Goal: Information Seeking & Learning: Learn about a topic

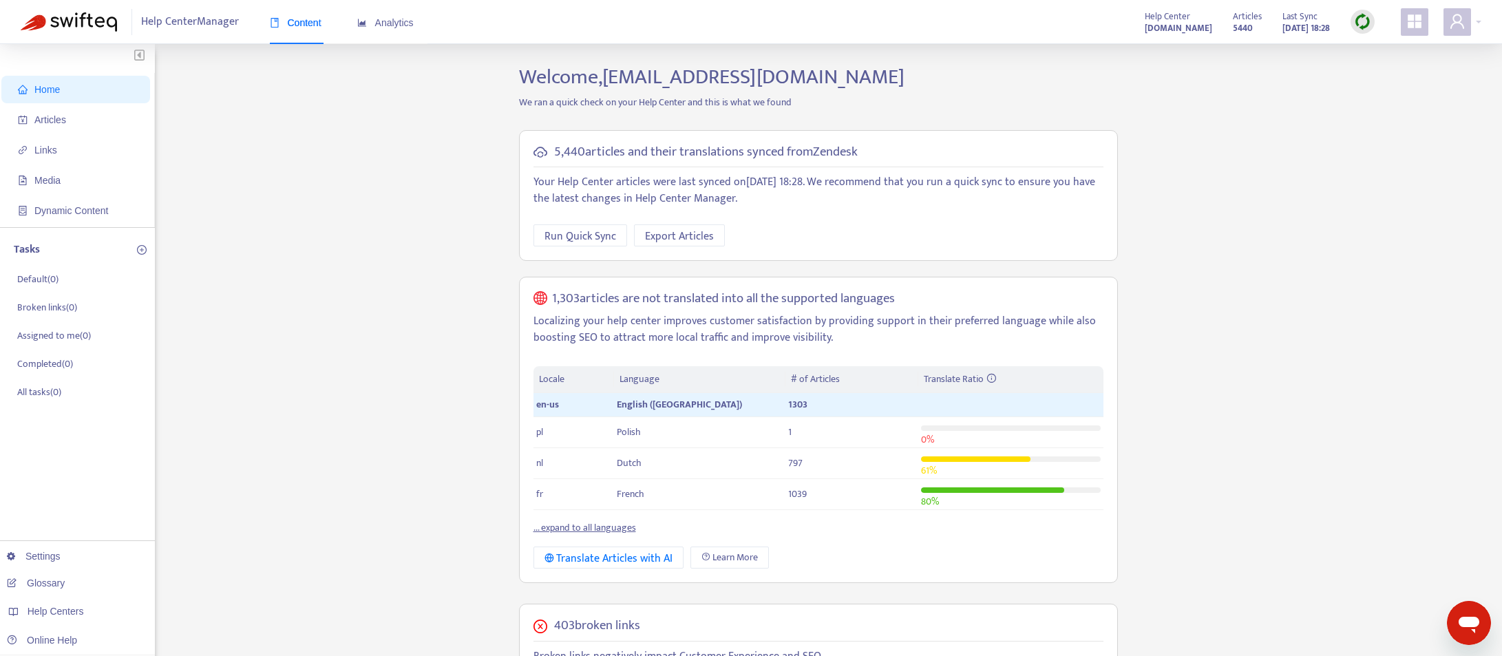
click at [615, 531] on link "... expand to all languages" at bounding box center [585, 528] width 103 height 16
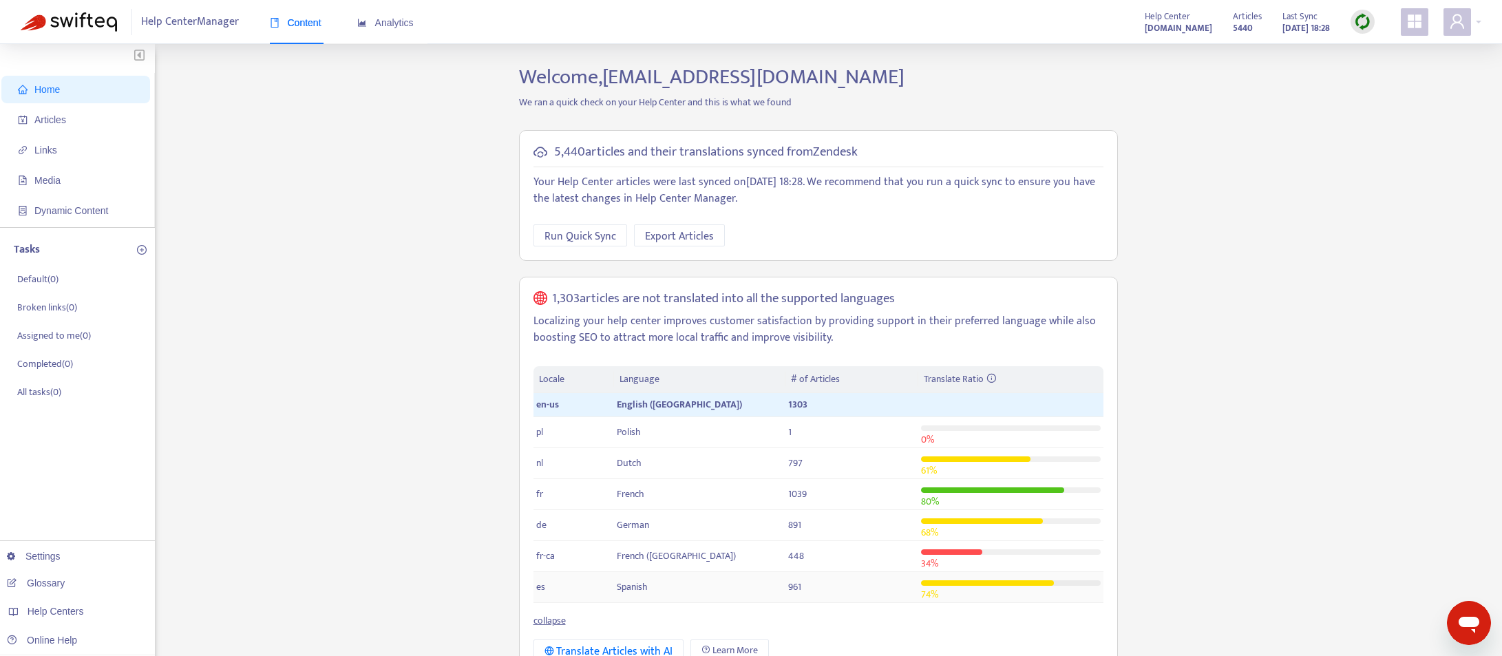
click at [638, 591] on span "Spanish" at bounding box center [632, 587] width 31 height 16
click at [656, 587] on td "Spanish" at bounding box center [699, 587] width 171 height 31
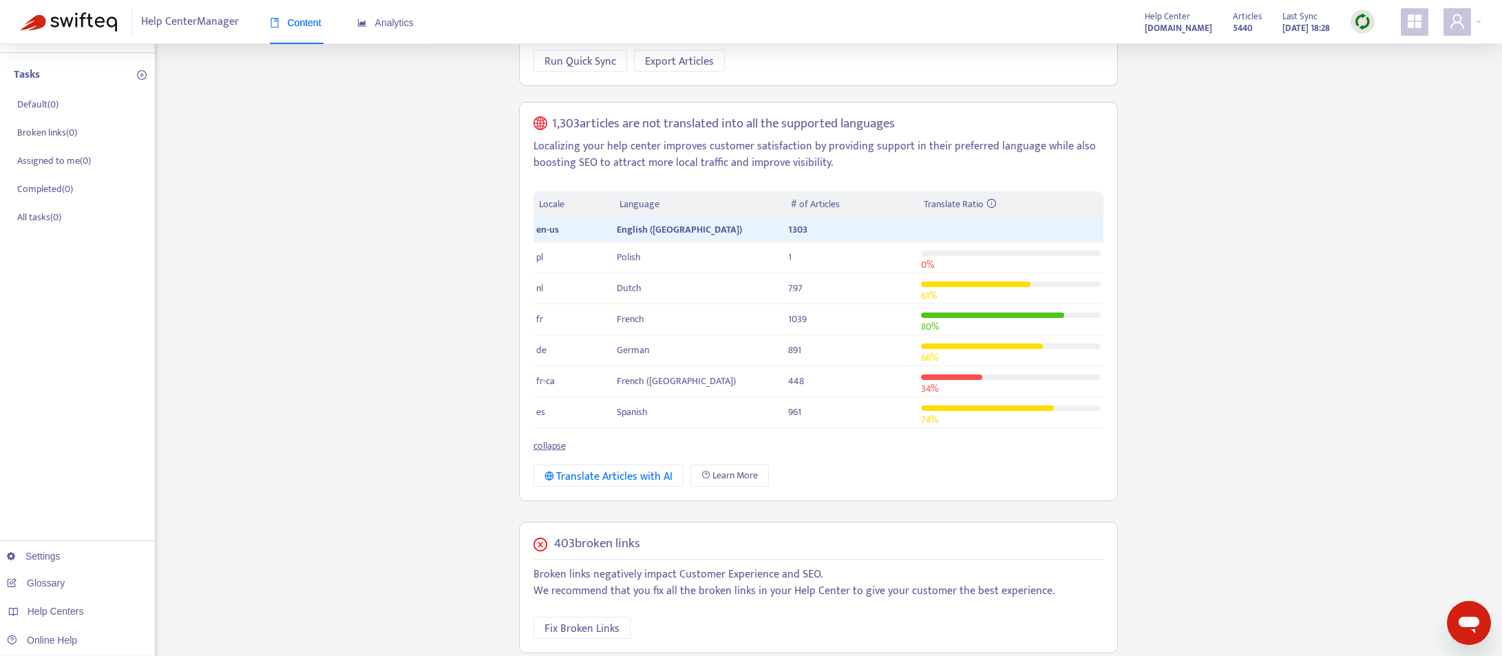
scroll to position [218, 0]
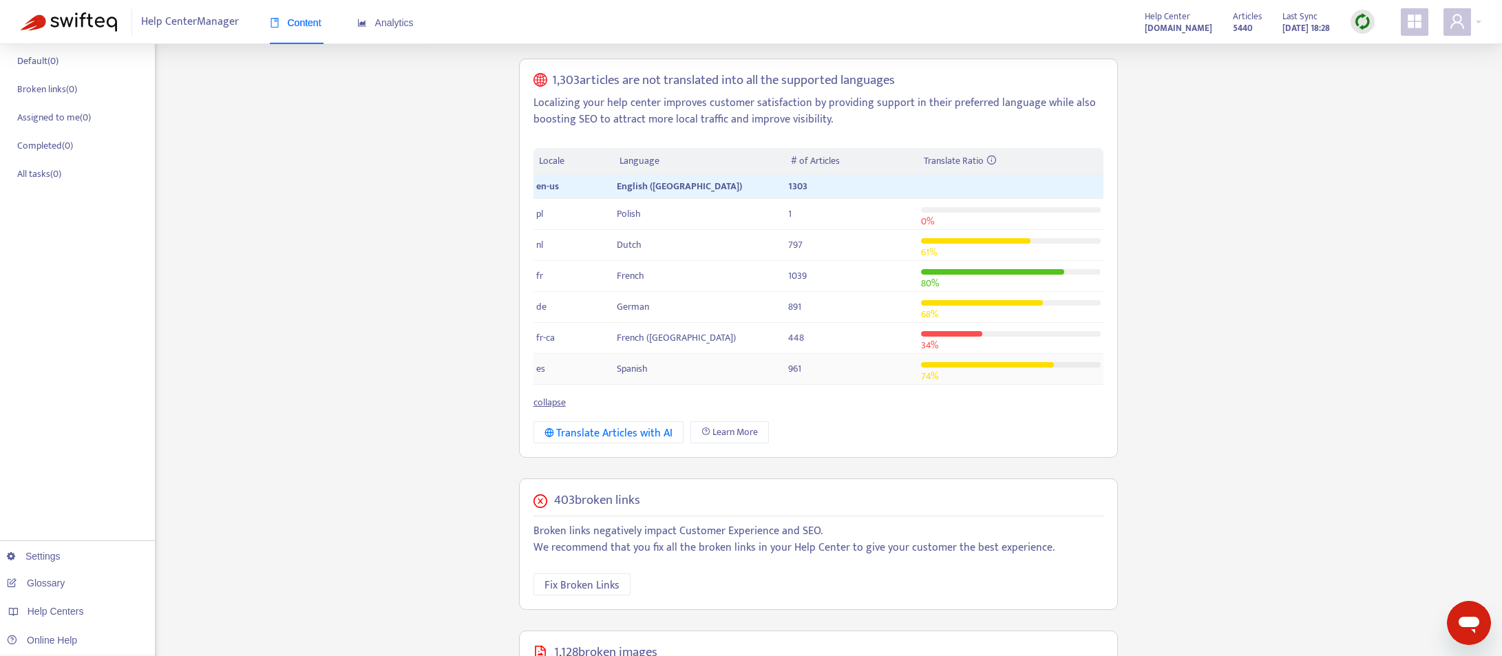
click at [541, 369] on span "es" at bounding box center [540, 369] width 9 height 16
click at [730, 430] on span "Learn More" at bounding box center [735, 432] width 45 height 15
